Goal: Task Accomplishment & Management: Manage account settings

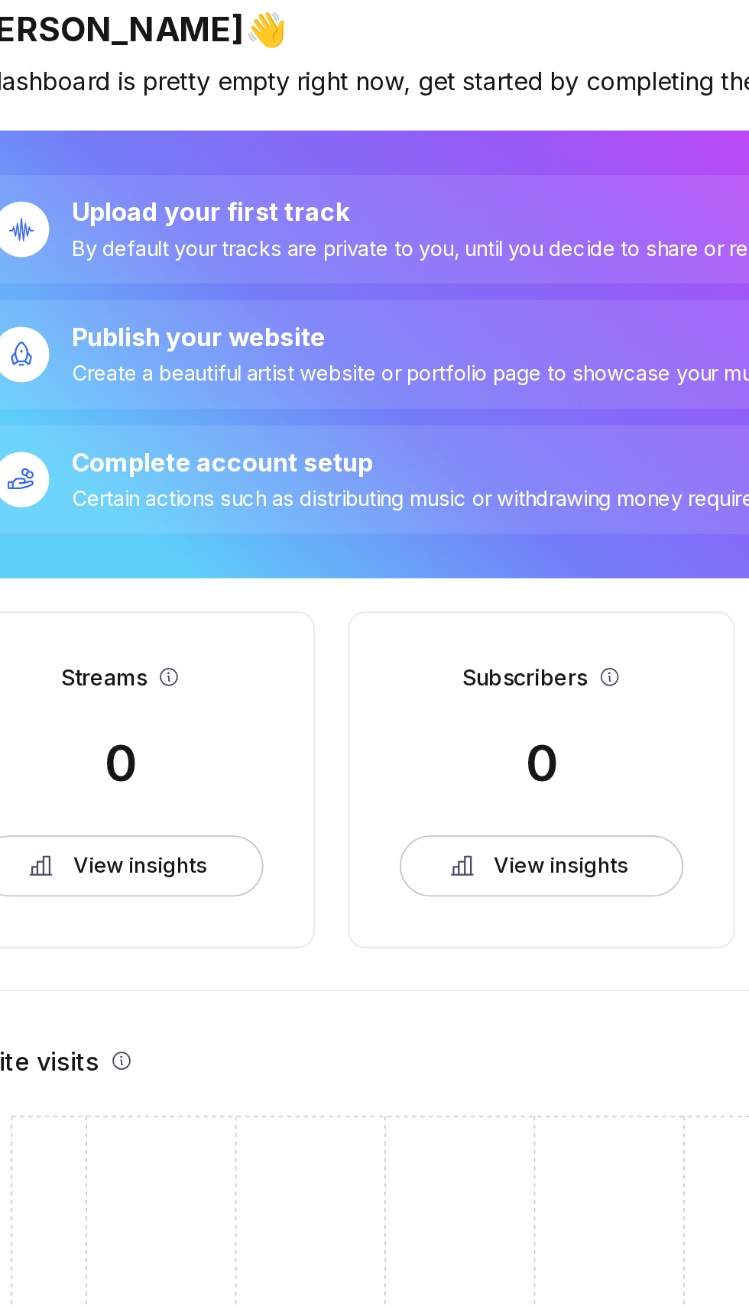
click at [403, 193] on div "By default your tracks are private to you, until you decide to share or release…" at bounding box center [332, 192] width 433 height 15
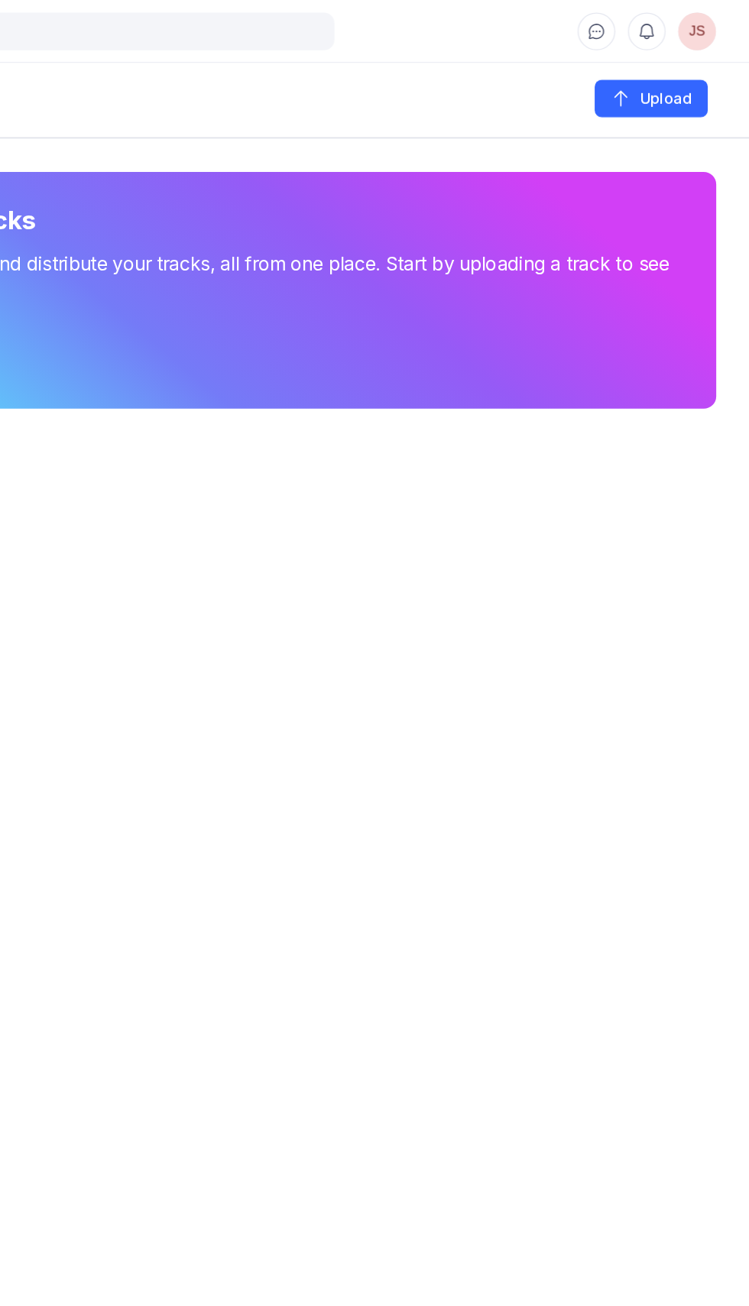
click at [637, 22] on icon at bounding box center [637, 22] width 11 height 11
click at [708, 26] on span "JS" at bounding box center [711, 23] width 28 height 28
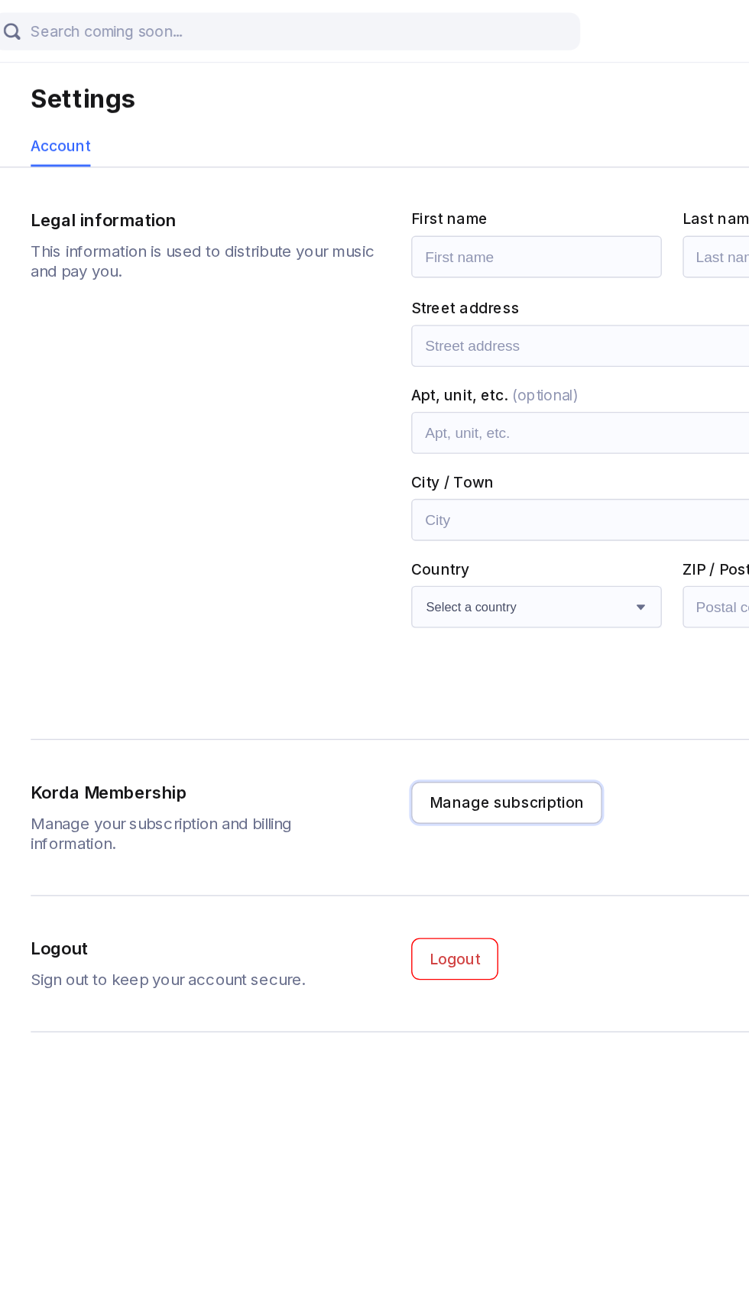
click at [395, 581] on div "Manage subscription" at bounding box center [392, 585] width 113 height 15
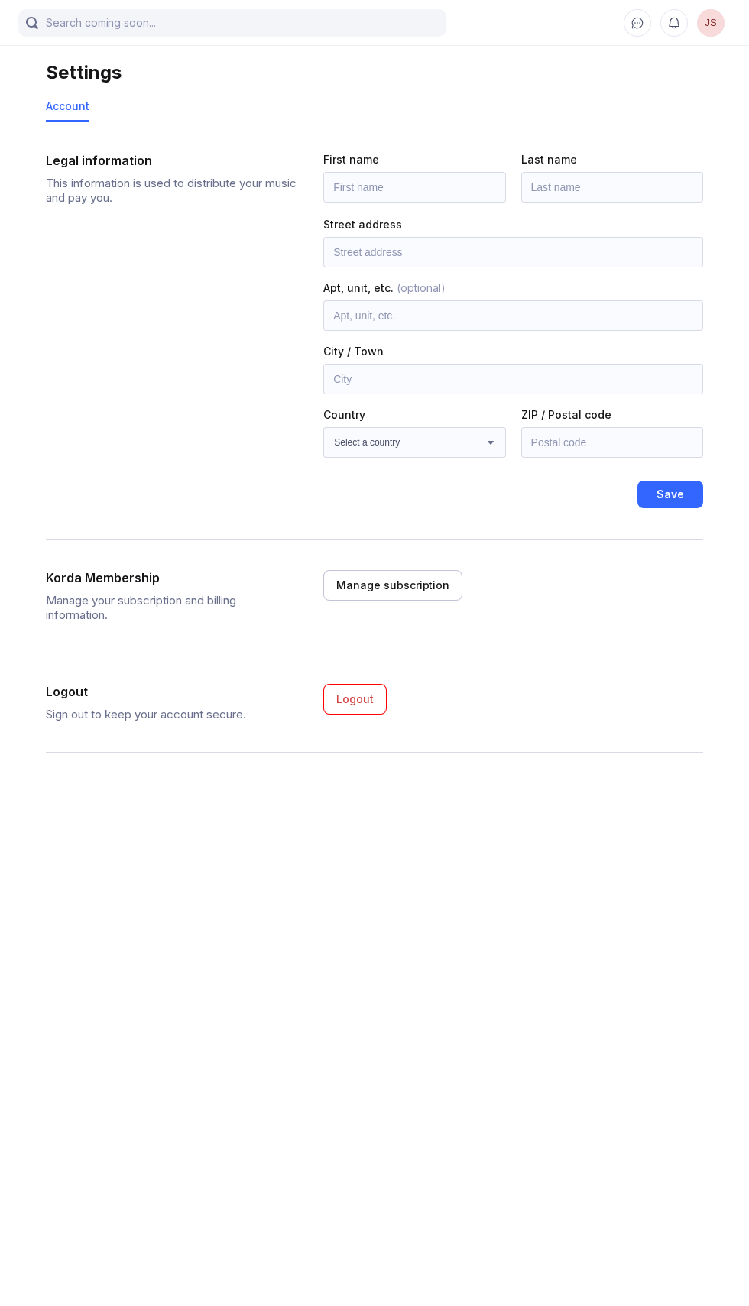
click at [75, 105] on div "Account" at bounding box center [68, 105] width 44 height 13
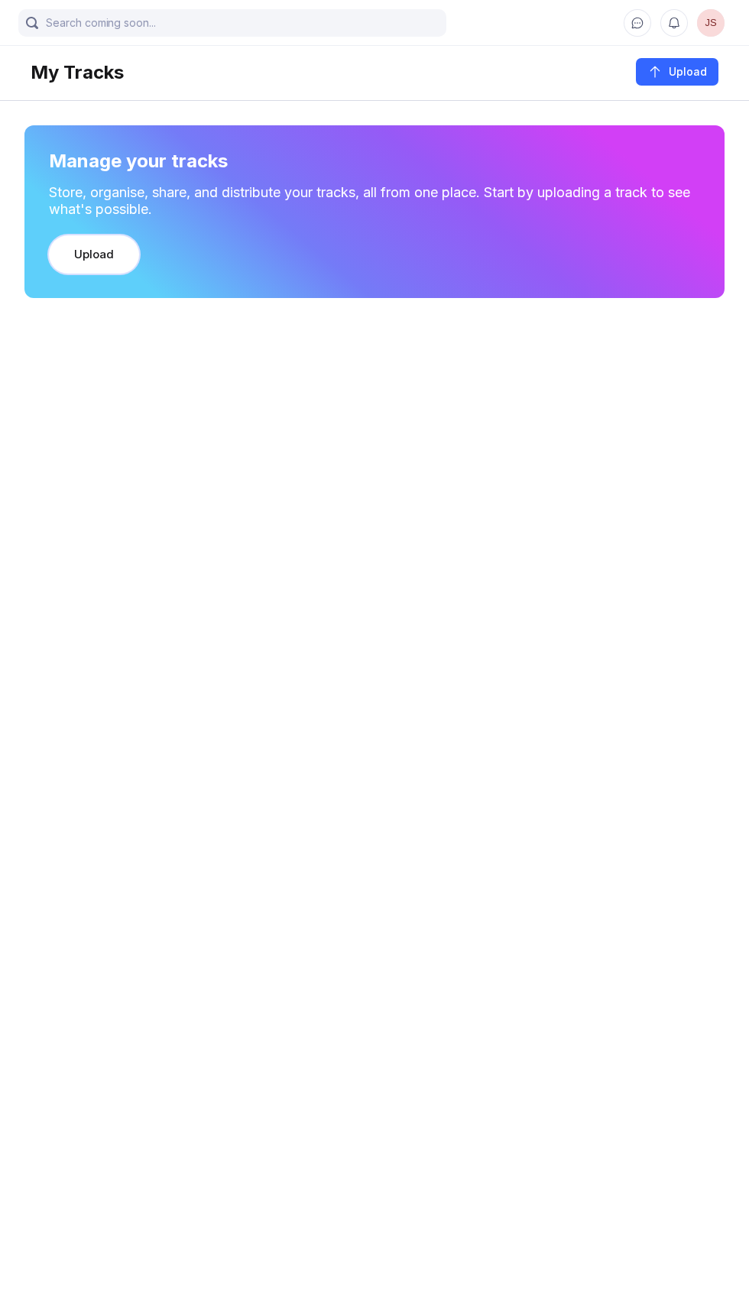
click at [97, 254] on div "Upload" at bounding box center [94, 254] width 40 height 15
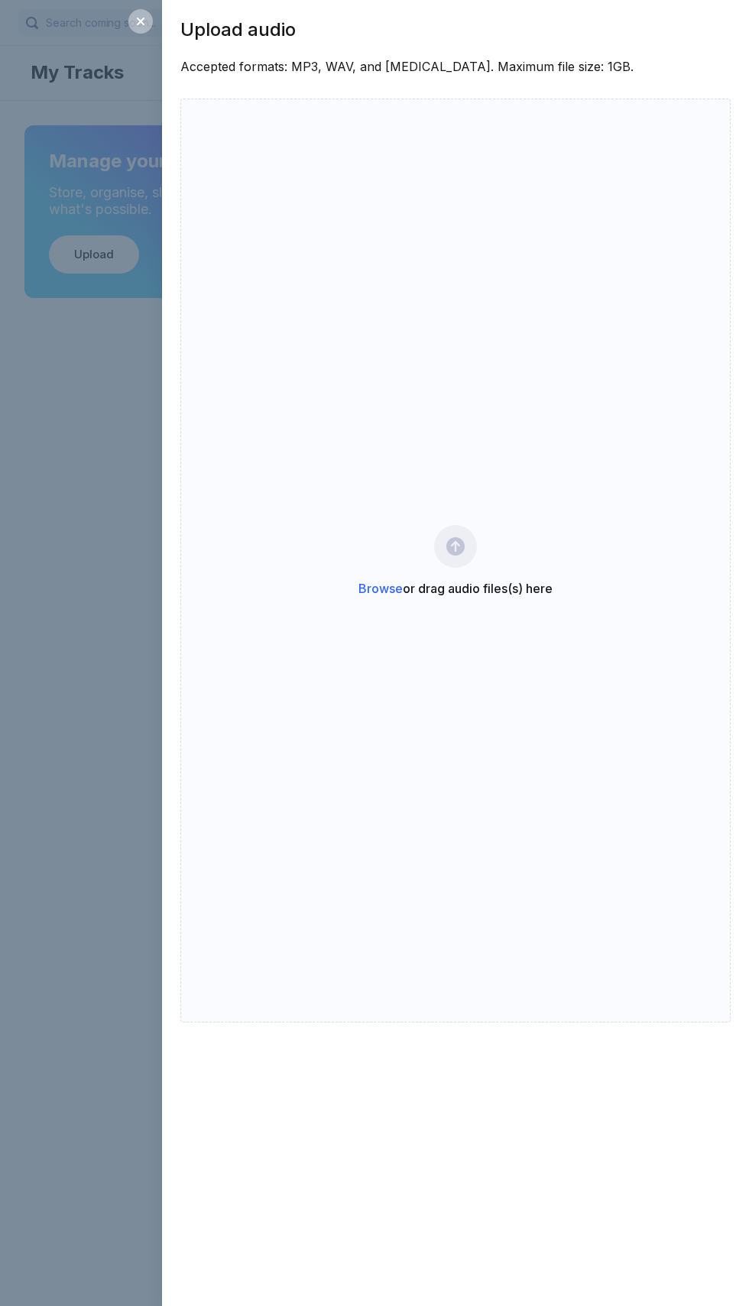
click at [145, 21] on icon at bounding box center [140, 21] width 12 height 12
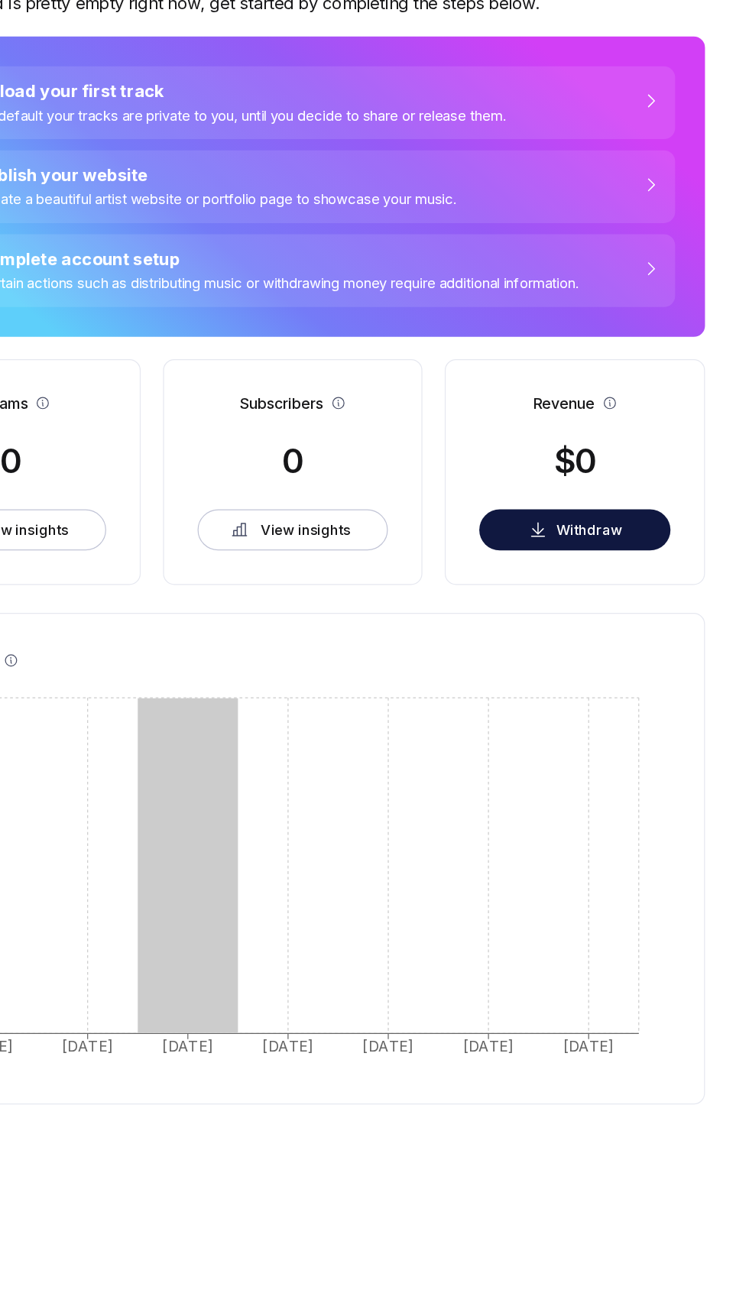
click at [229, 333] on div "Certain actions such as distributing music or withdrawing money require additio…" at bounding box center [362, 329] width 493 height 15
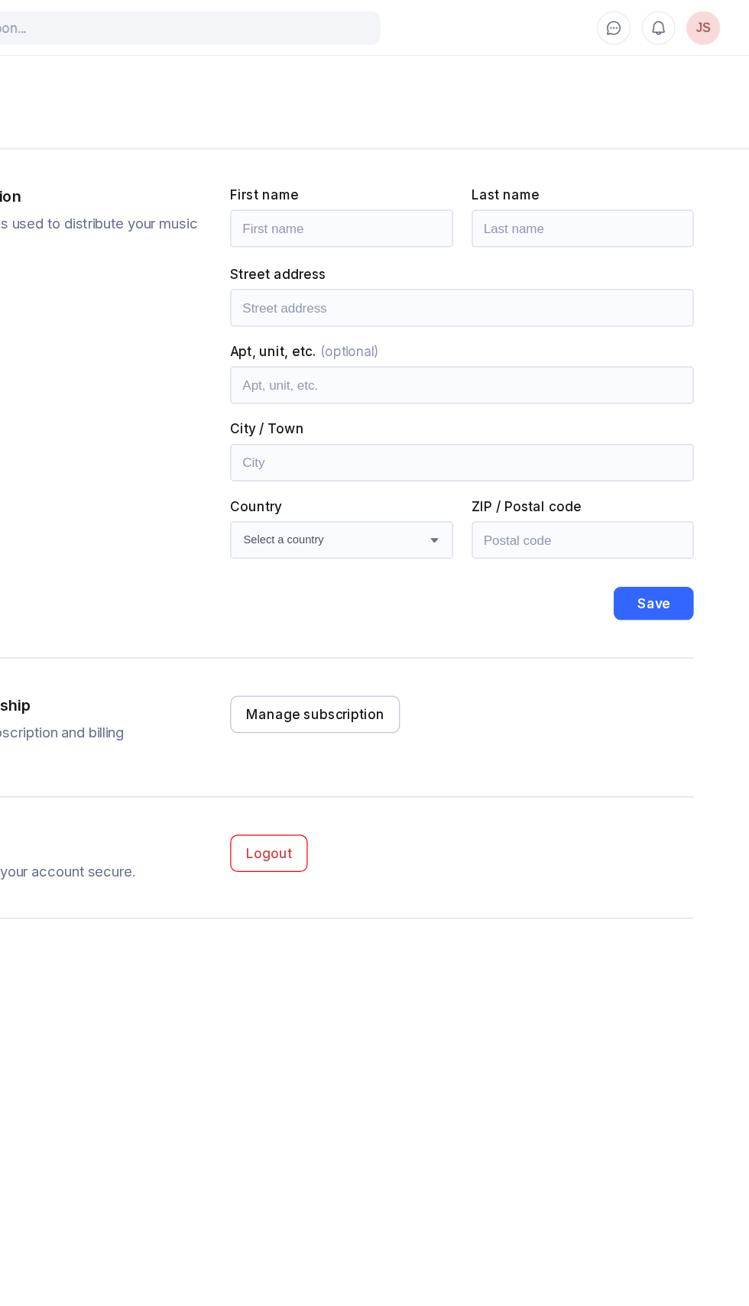
click at [666, 31] on button at bounding box center [674, 23] width 28 height 28
